Goal: Find specific page/section: Find specific page/section

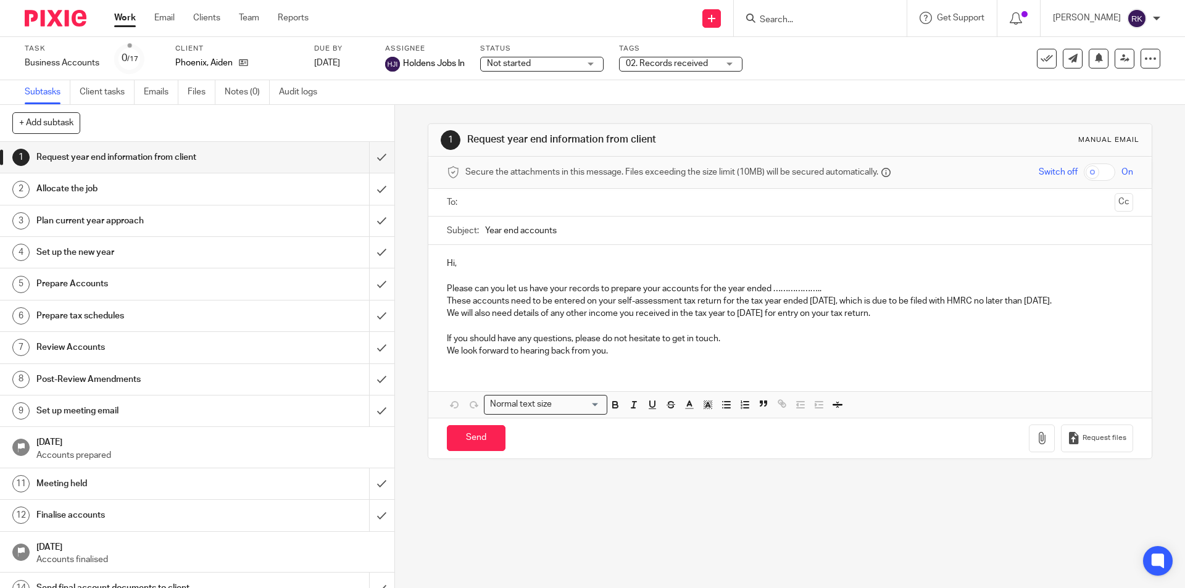
click at [819, 18] on input "Search" at bounding box center [813, 20] width 111 height 11
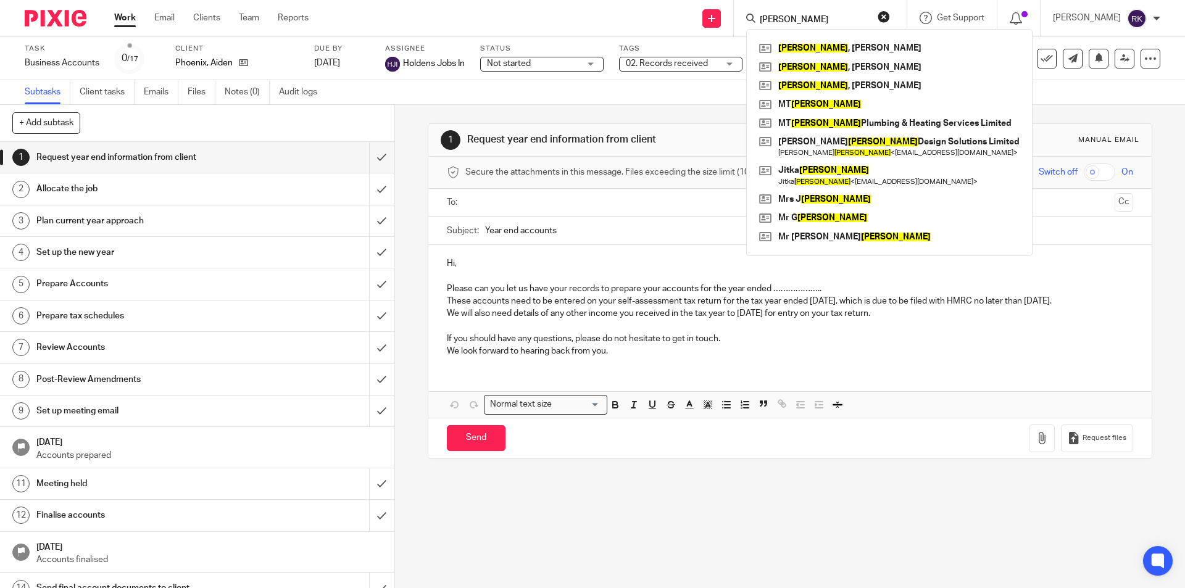
type input "[PERSON_NAME]"
click button "submit" at bounding box center [0, 0] width 0 height 0
click at [837, 83] on link at bounding box center [889, 86] width 267 height 19
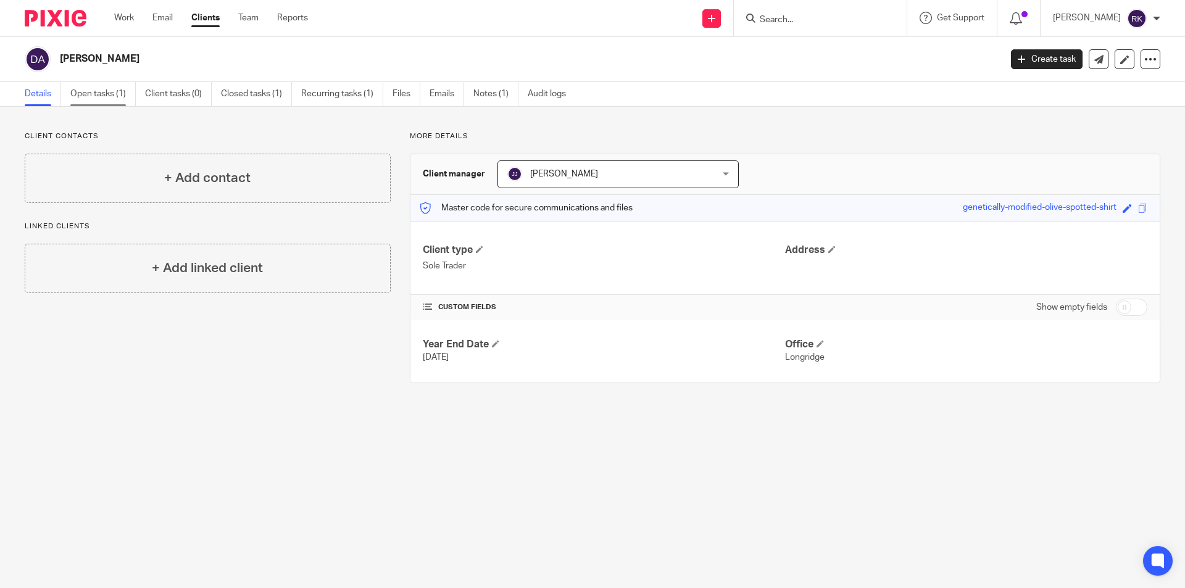
click at [101, 92] on link "Open tasks (1)" at bounding box center [102, 94] width 65 height 24
